Goal: Information Seeking & Learning: Learn about a topic

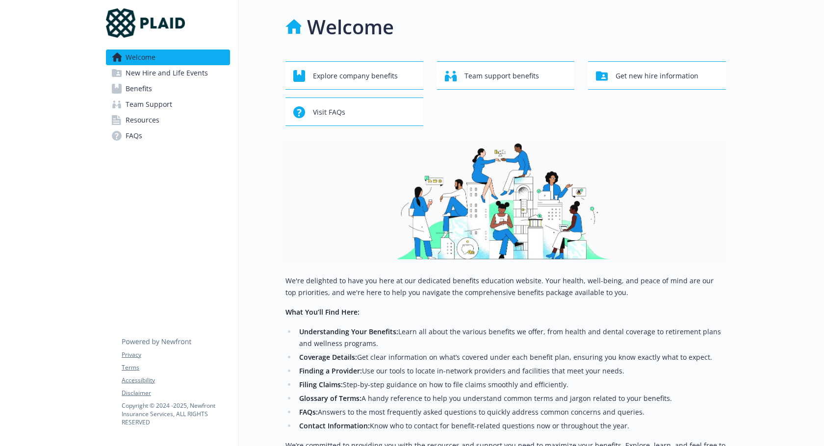
click at [146, 90] on span "Benefits" at bounding box center [139, 89] width 26 height 16
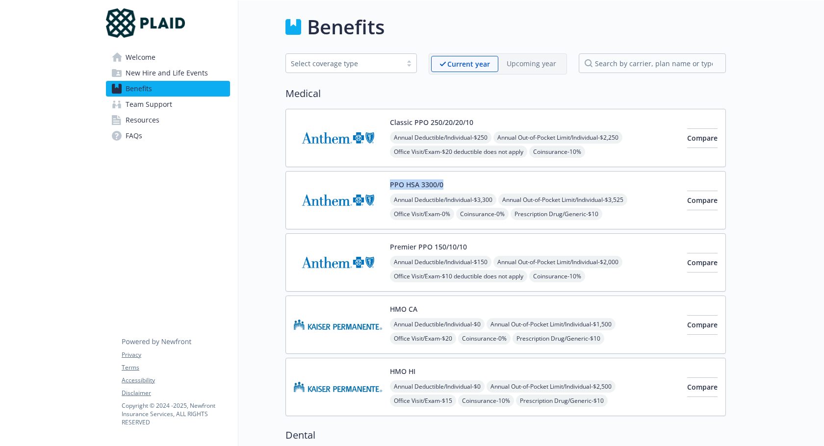
drag, startPoint x: 438, startPoint y: 186, endPoint x: 390, endPoint y: 188, distance: 48.6
click at [390, 188] on div "PPO HSA 3300/0 Annual Deductible/Individual - $3,300 Annual Out-of-Pocket Limit…" at bounding box center [534, 200] width 289 height 42
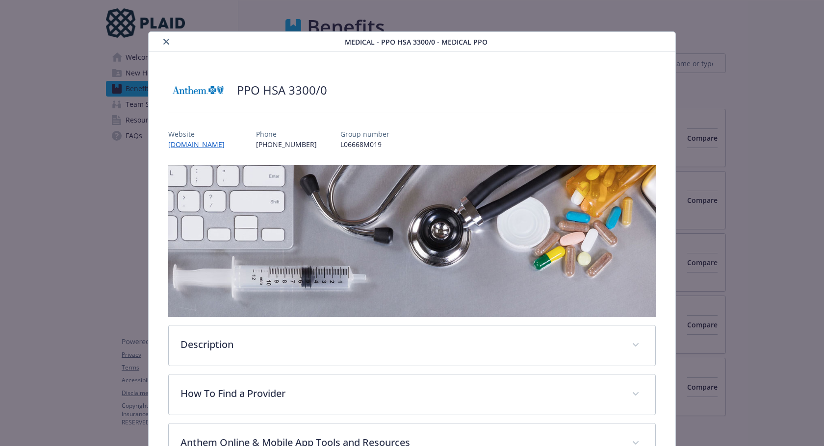
scroll to position [29, 0]
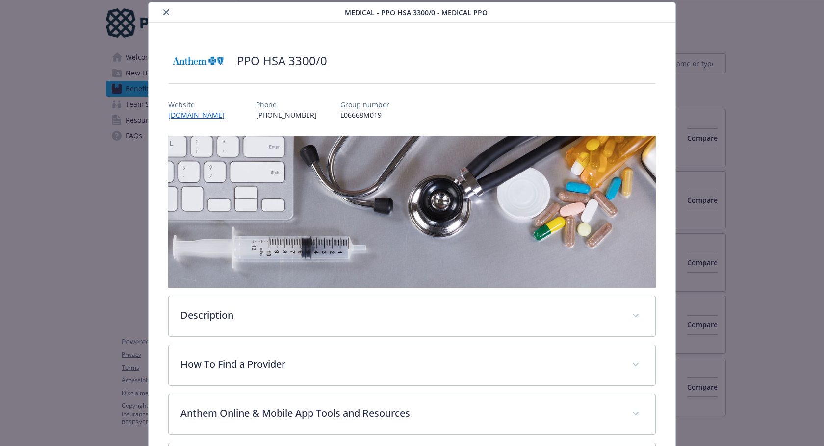
drag, startPoint x: 394, startPoint y: 188, endPoint x: 332, endPoint y: 57, distance: 145.0
click at [332, 56] on div "PPO HSA 3300/0" at bounding box center [411, 60] width 487 height 29
drag, startPoint x: 339, startPoint y: 62, endPoint x: 226, endPoint y: 66, distance: 113.3
click at [226, 66] on div "PPO HSA 3300/0" at bounding box center [411, 60] width 487 height 29
copy div "PPO HSA 3300/0"
